Goal: Answer question/provide support: Share knowledge or assist other users

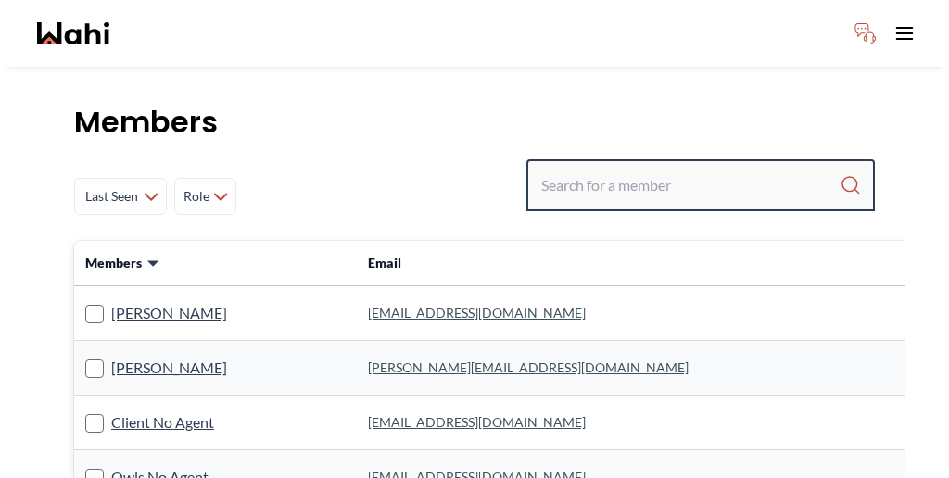
click at [667, 169] on input "Search input" at bounding box center [690, 185] width 298 height 33
type input "pradip"
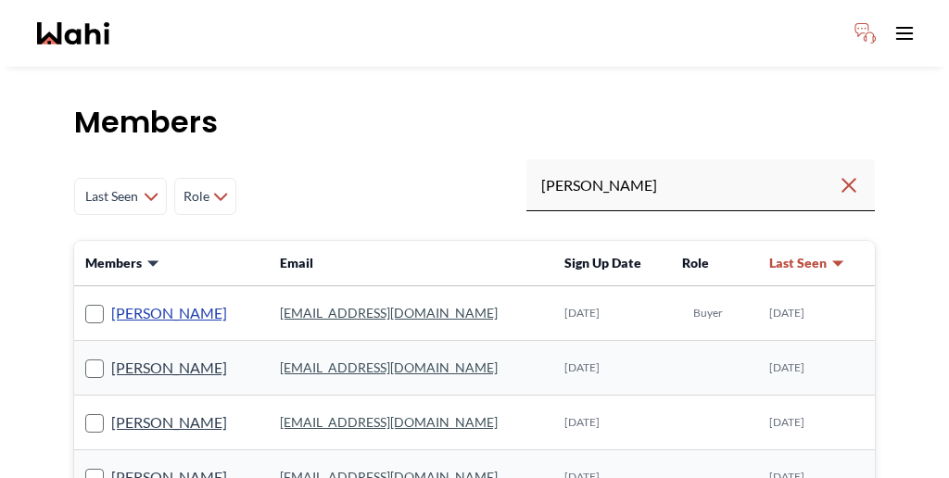
click at [133, 301] on link "Pradip Saha" at bounding box center [169, 313] width 116 height 24
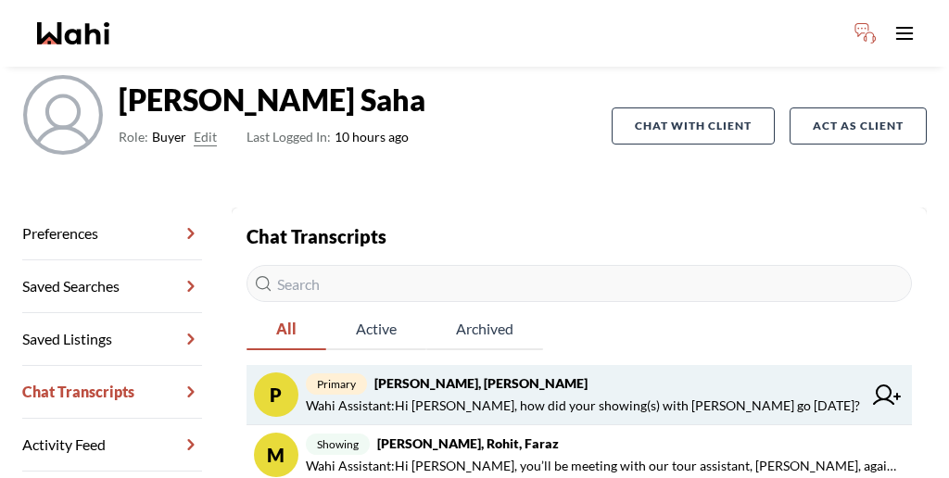
scroll to position [152, 0]
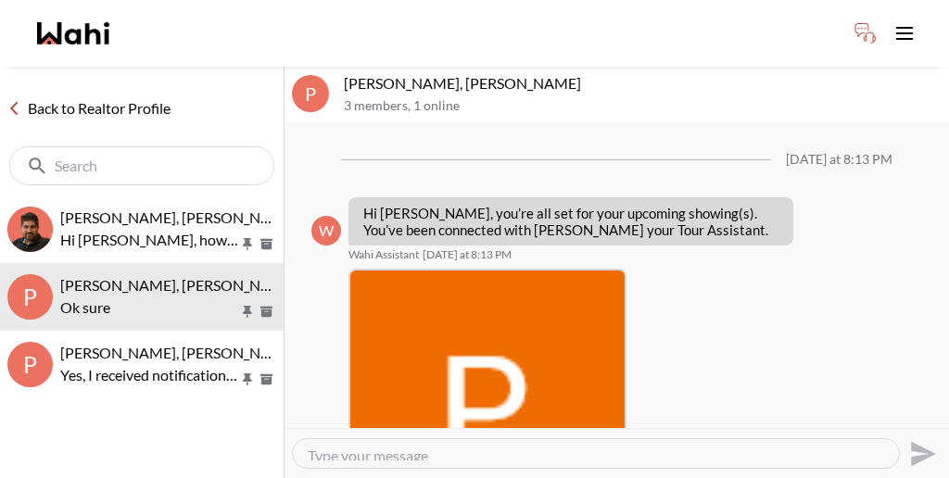
scroll to position [832, 0]
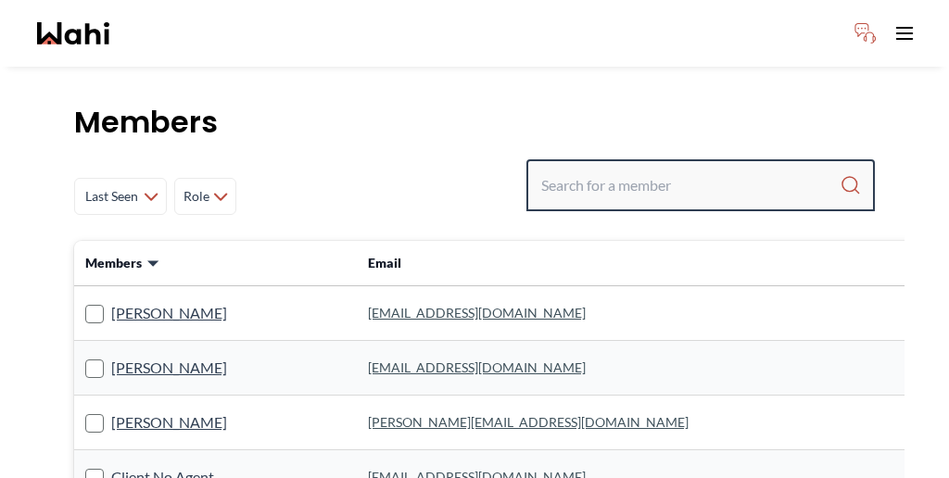
click at [687, 169] on input "Search input" at bounding box center [690, 185] width 298 height 33
type input "jaspreet"
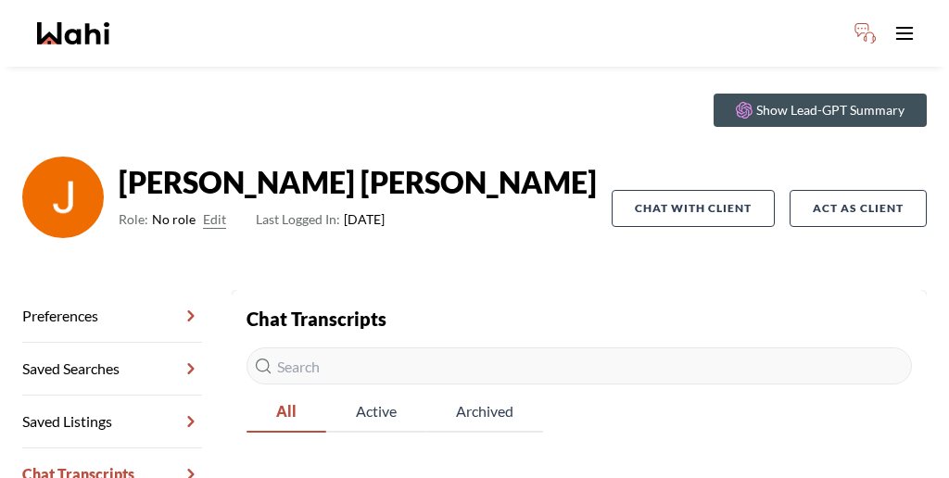
scroll to position [89, 0]
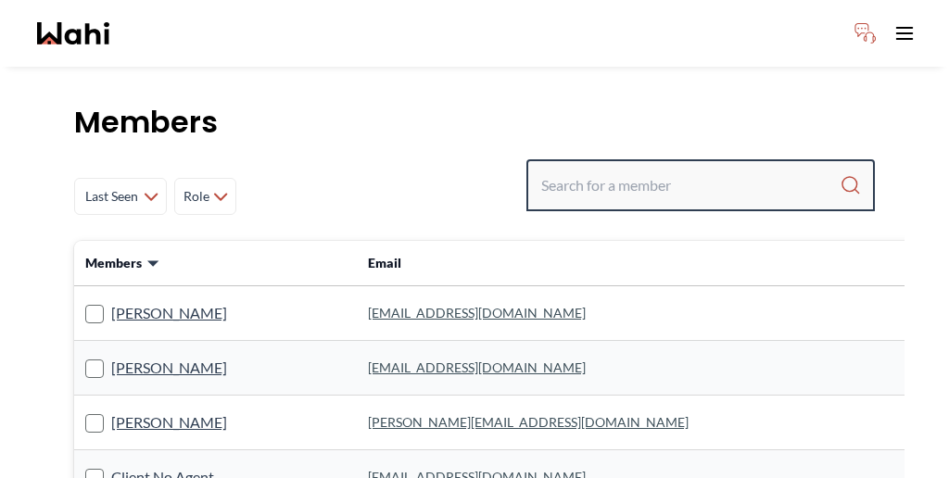
click at [694, 169] on input "Search input" at bounding box center [690, 185] width 298 height 33
type input "jaspreet singh"
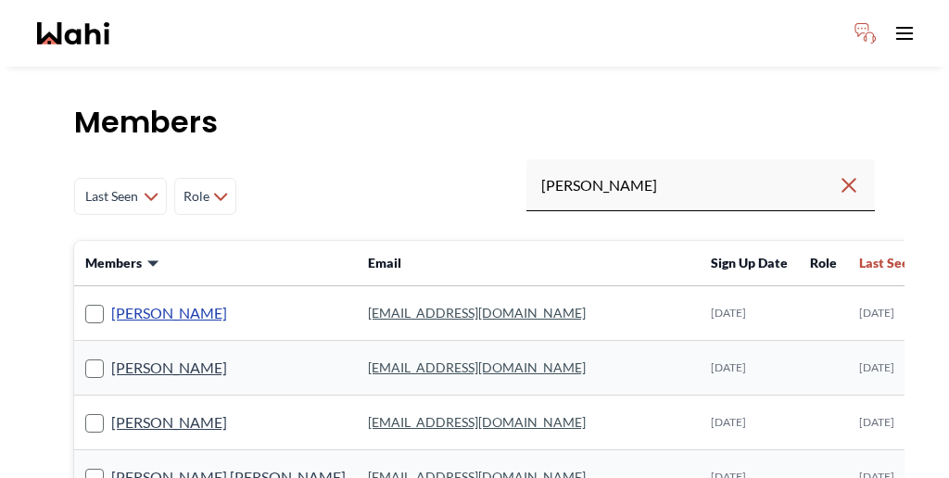
click at [150, 301] on link "Jaspreet Singh" at bounding box center [169, 313] width 116 height 24
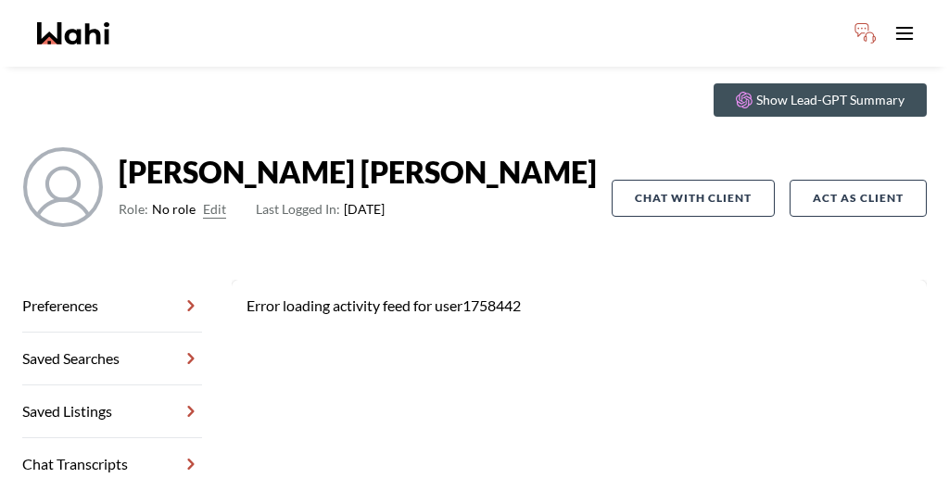
scroll to position [66, 0]
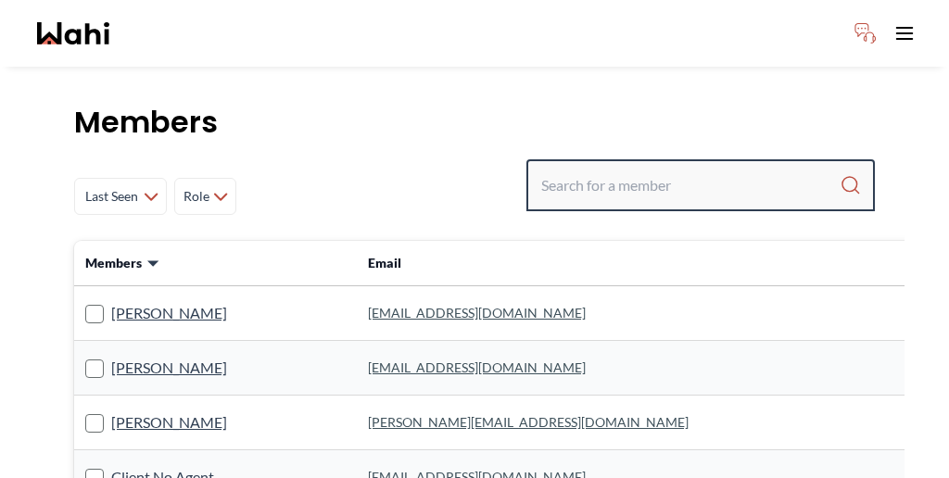
click at [671, 169] on input "Search input" at bounding box center [690, 185] width 298 height 33
paste input "Surinder Singh"
type input "Surinder Singh"
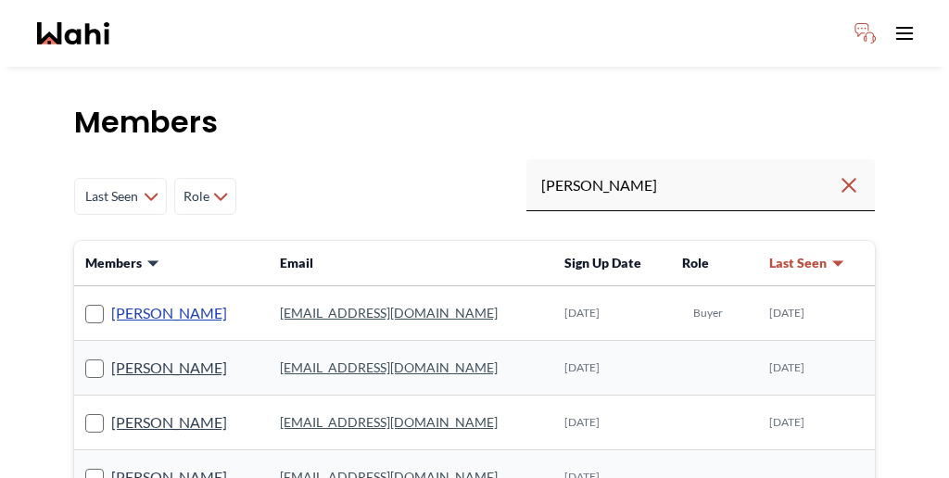
click at [134, 301] on link "Surinder Singh" at bounding box center [169, 313] width 116 height 24
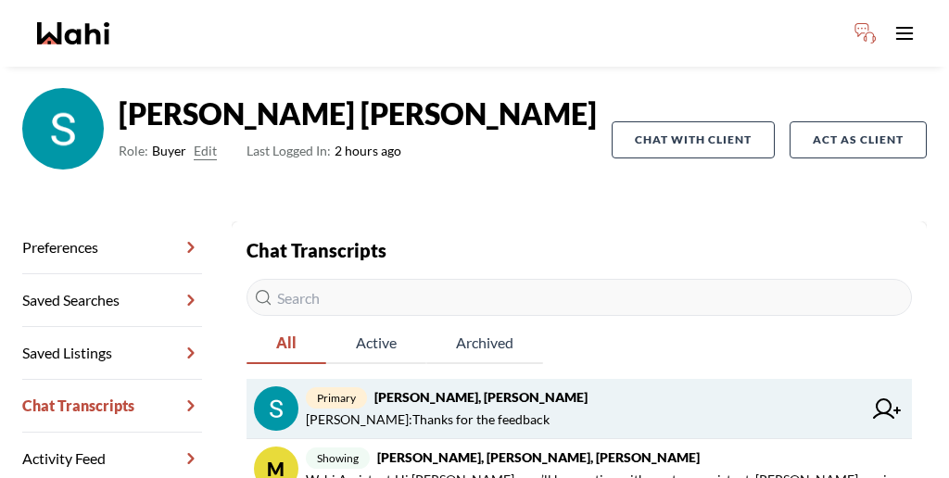
scroll to position [125, 0]
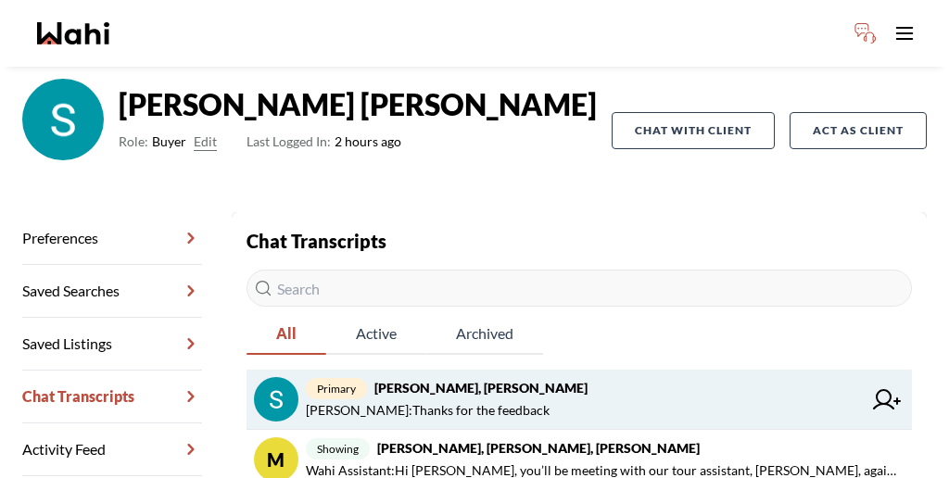
click at [385, 380] on strong "[PERSON_NAME], [PERSON_NAME]" at bounding box center [480, 388] width 213 height 16
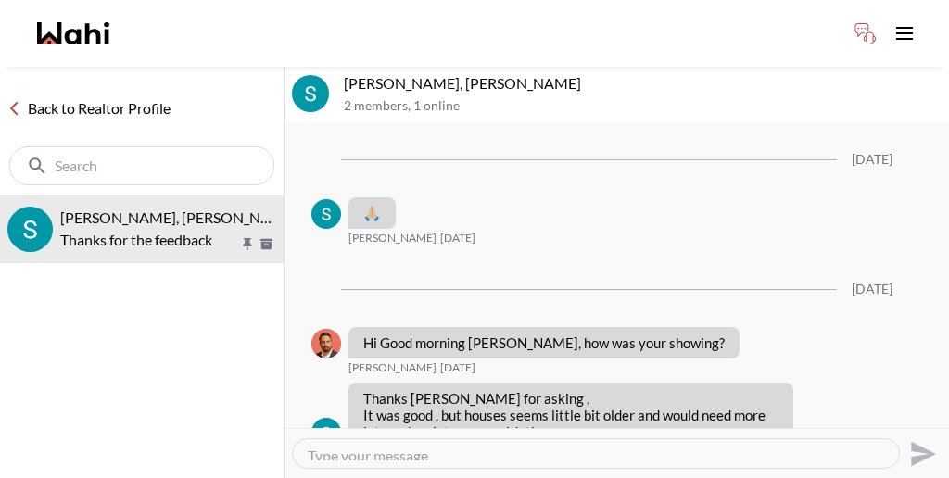
scroll to position [1448, 0]
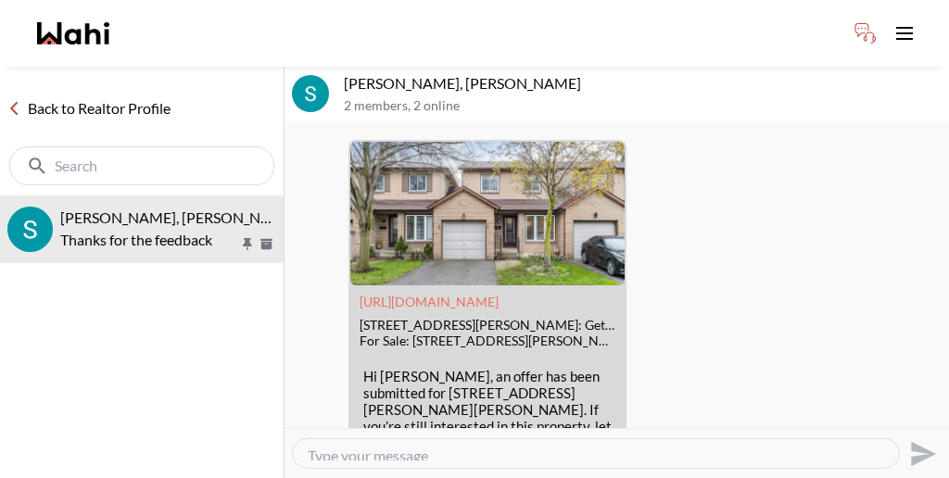
click at [77, 96] on link "Back to Realtor Profile" at bounding box center [89, 108] width 178 height 24
